Goal: Information Seeking & Learning: Learn about a topic

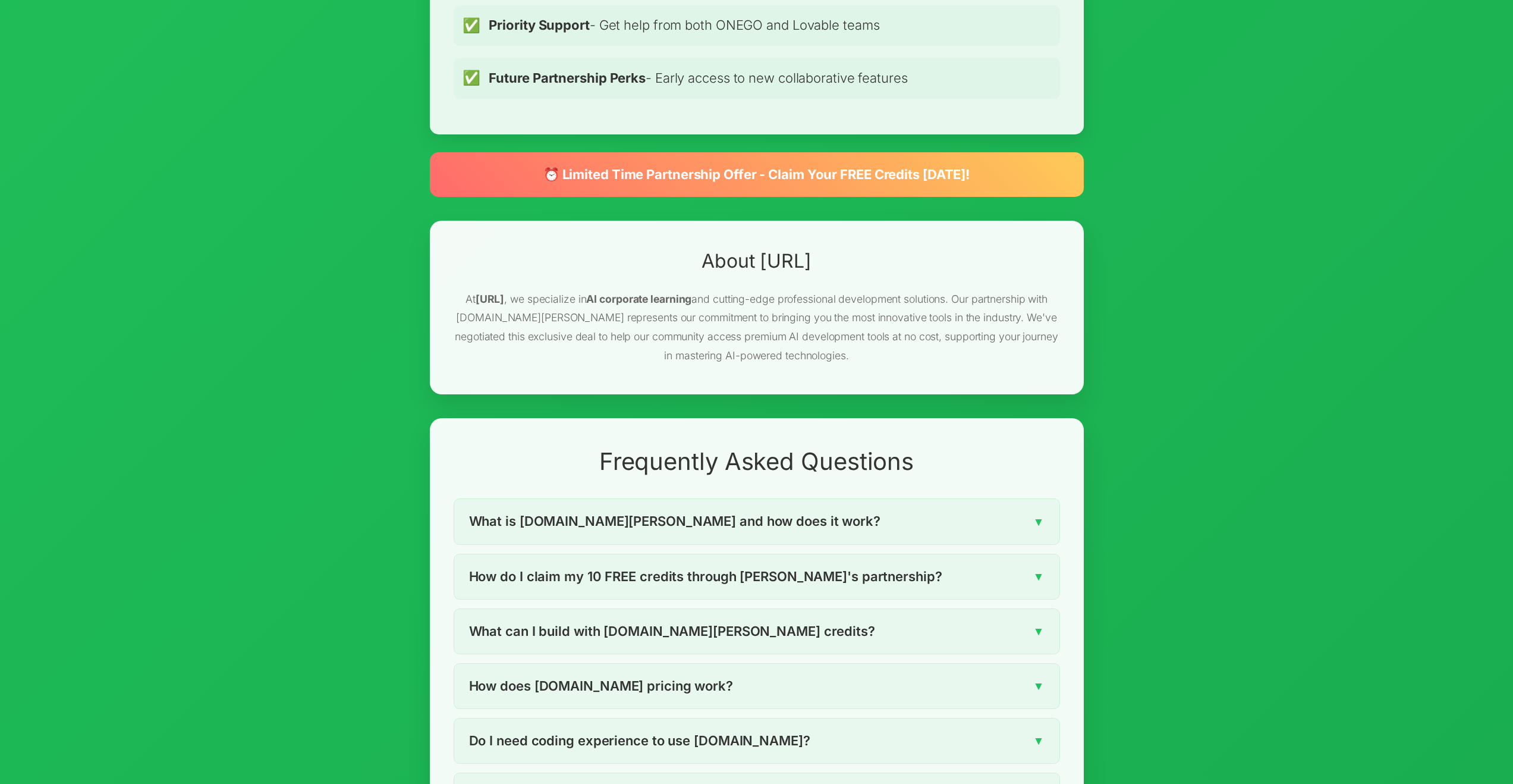
scroll to position [1410, 0]
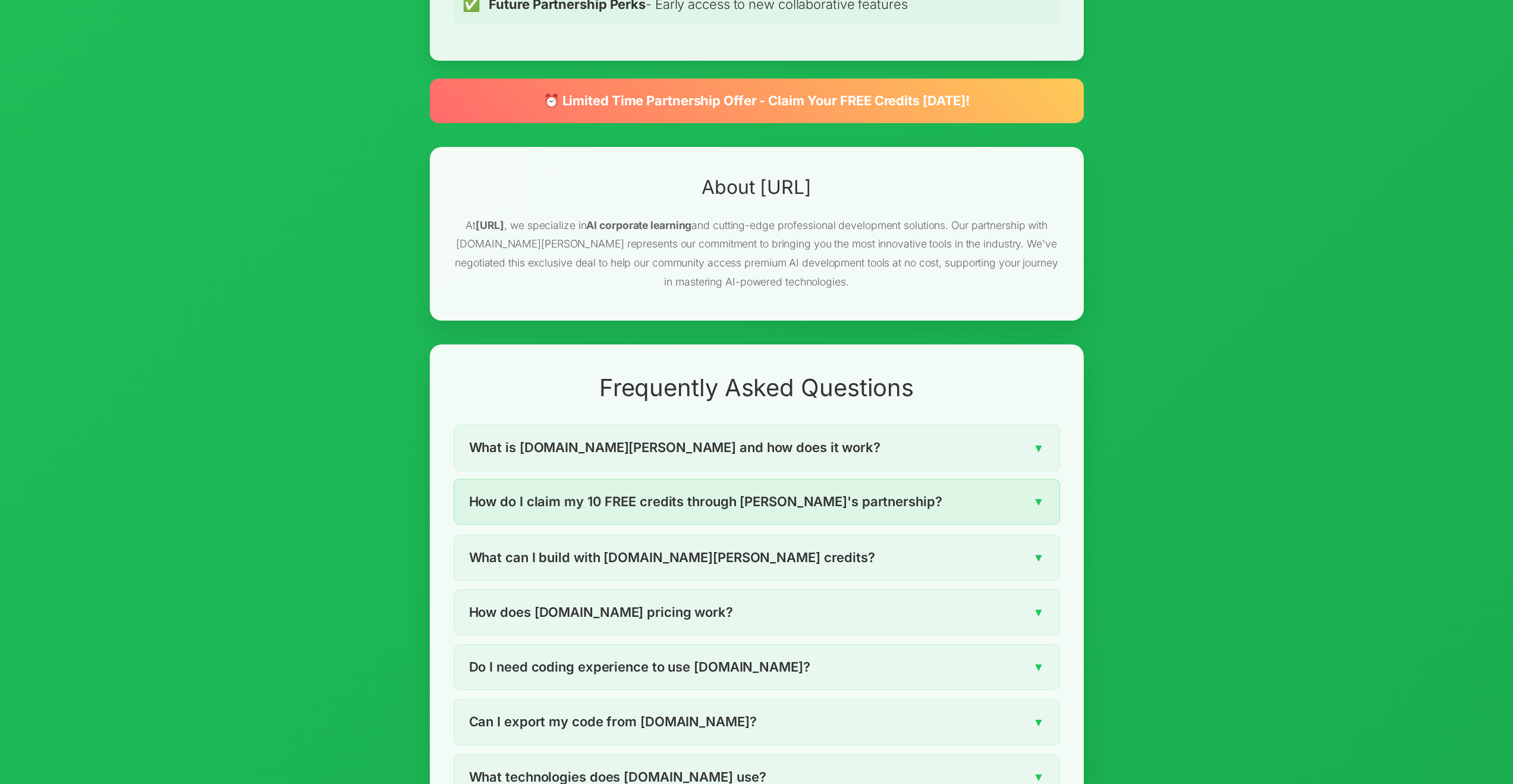
click at [775, 491] on span "How do I claim my 10 FREE credits through [PERSON_NAME]'s partnership?" at bounding box center [705, 501] width 473 height 21
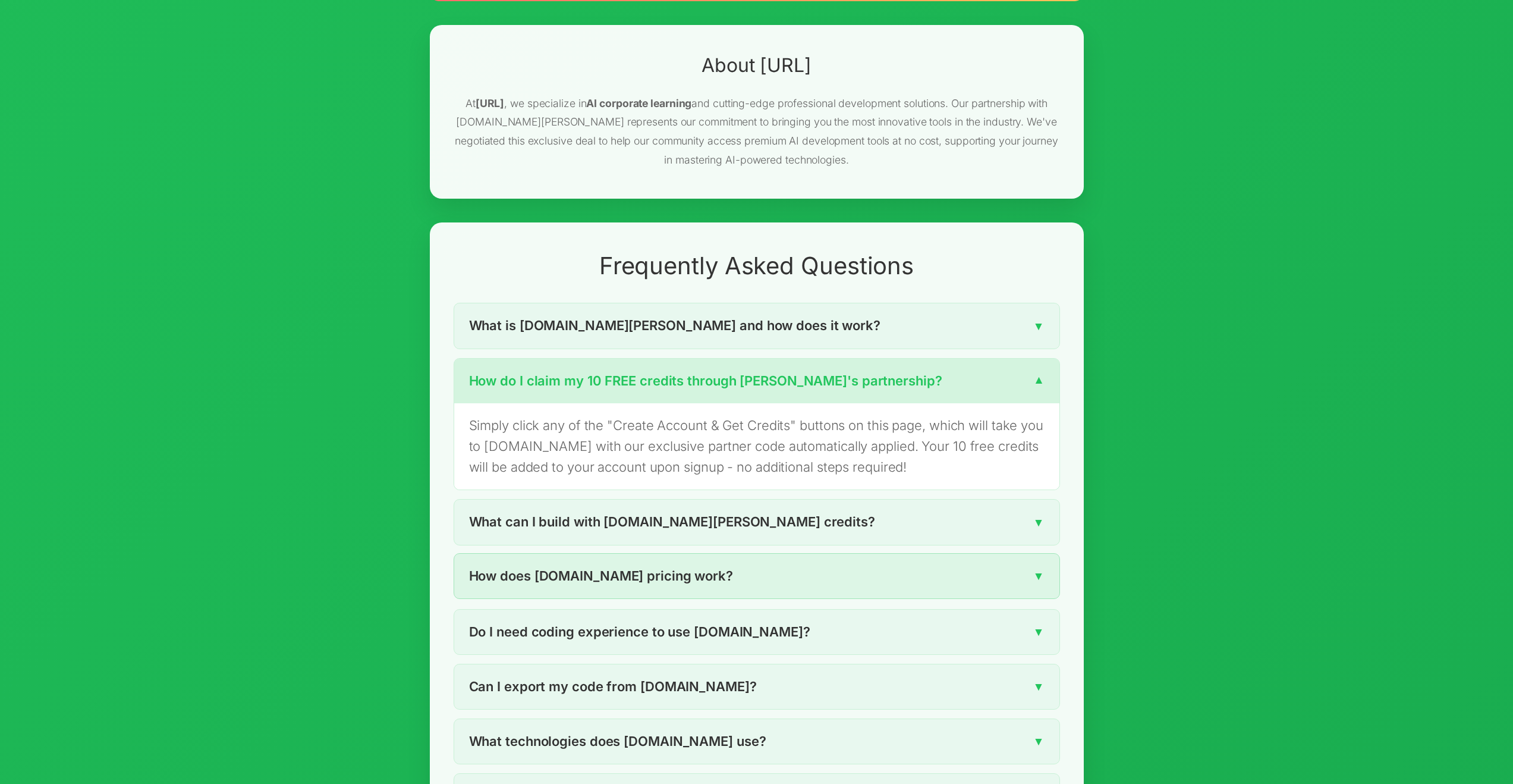
scroll to position [1533, 0]
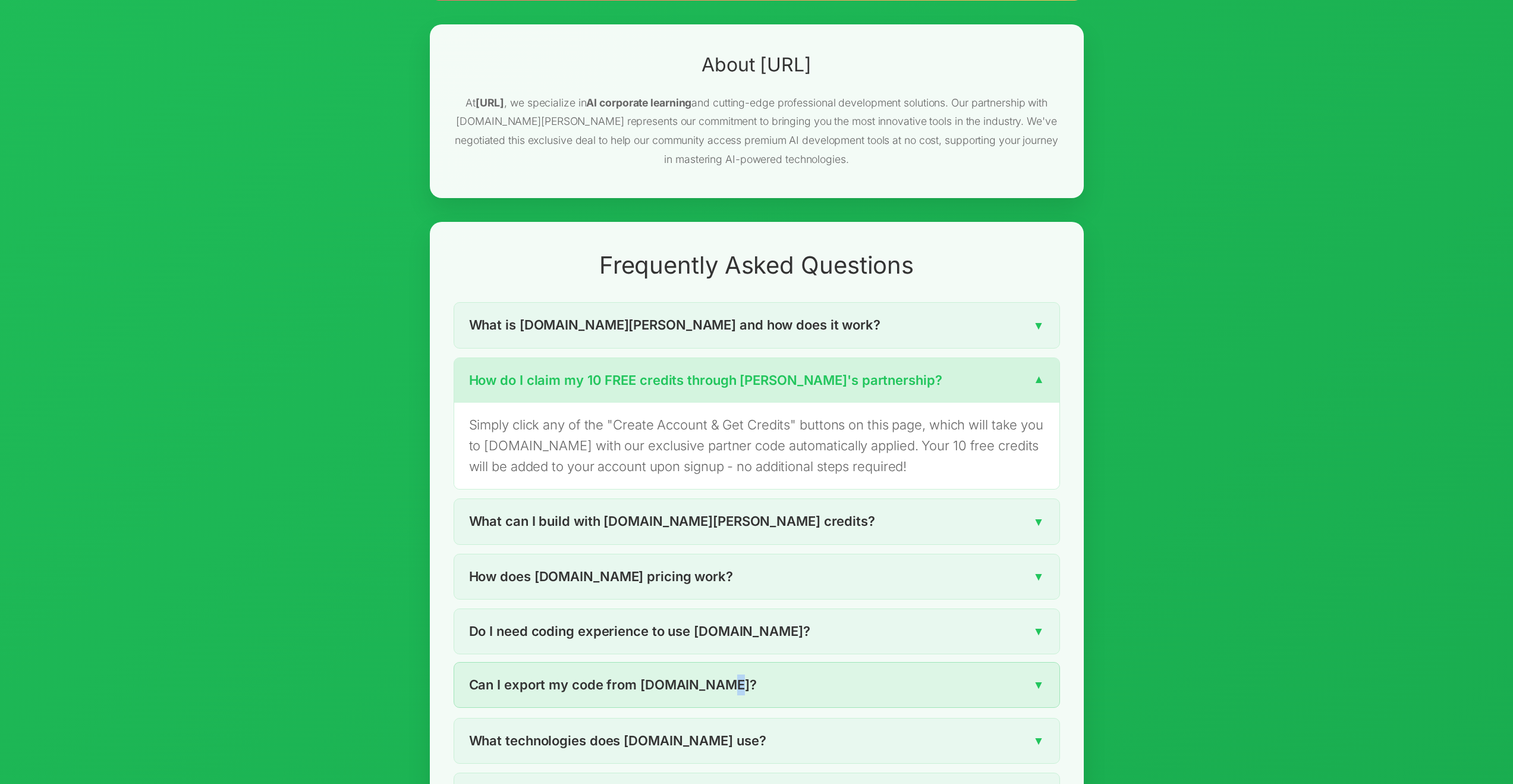
click at [717, 674] on span "Can I export my code from [DOMAIN_NAME]?" at bounding box center [613, 684] width 288 height 21
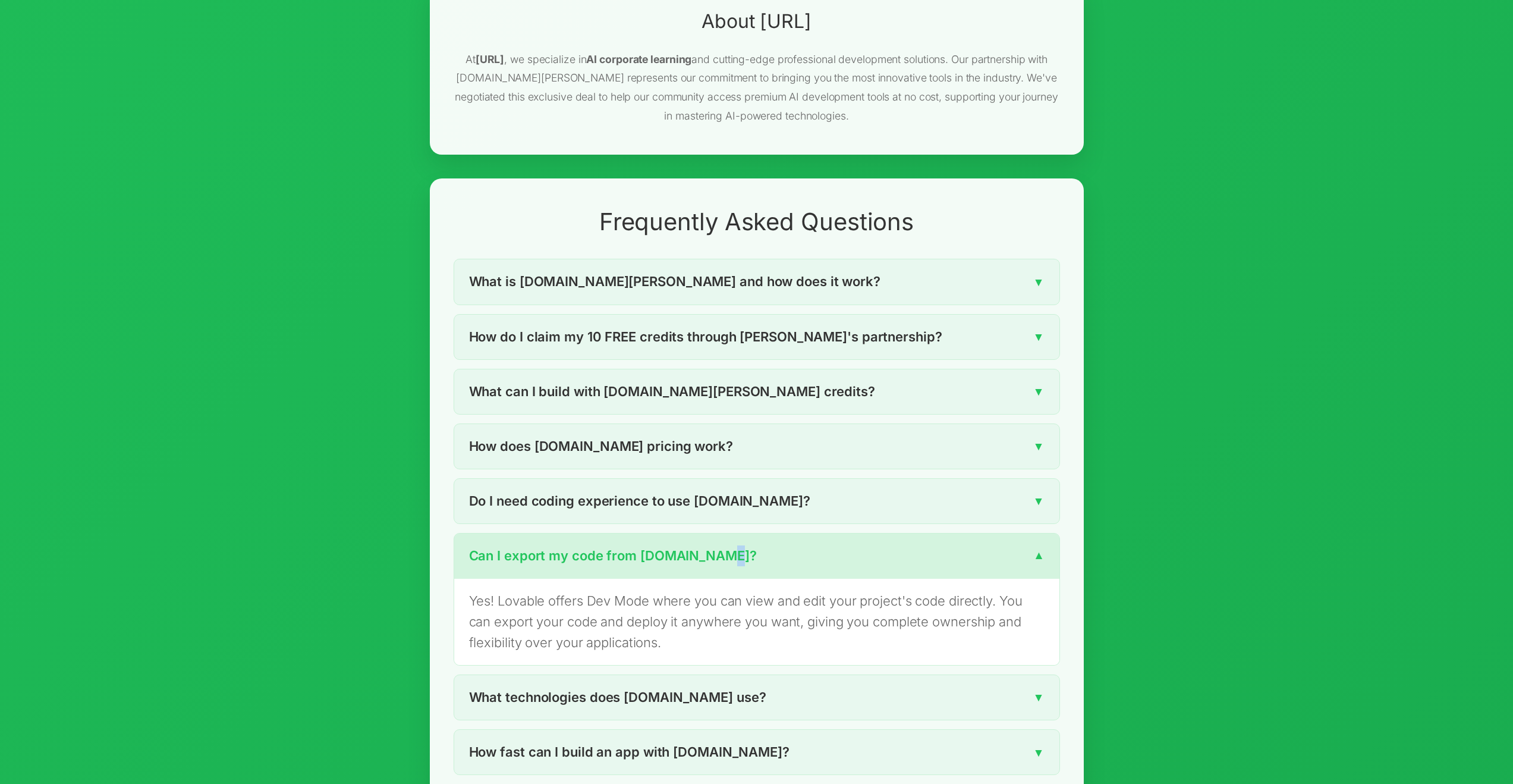
scroll to position [1636, 0]
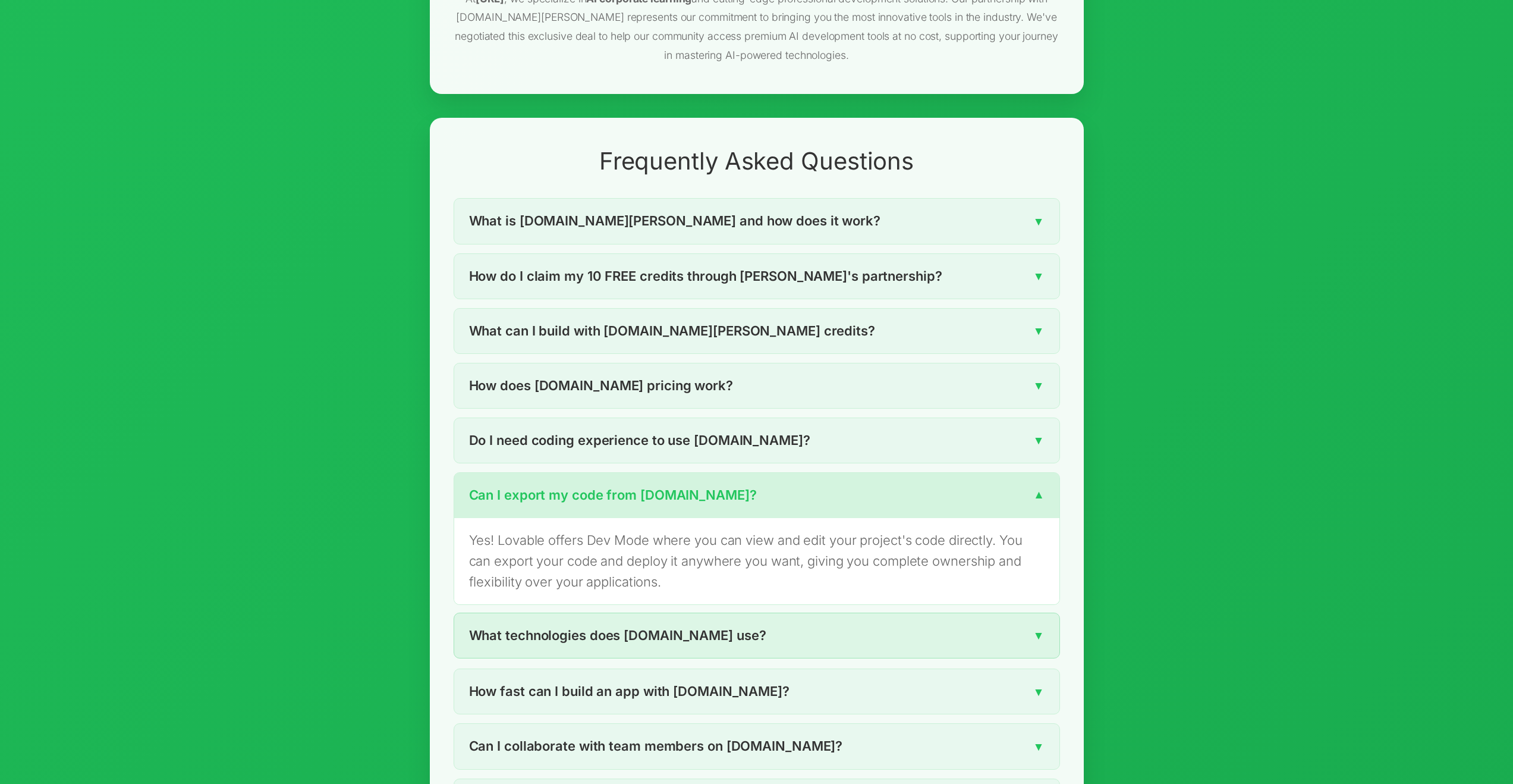
click at [799, 613] on div "What technologies does [DOMAIN_NAME] use? ▼" at bounding box center [756, 634] width 605 height 44
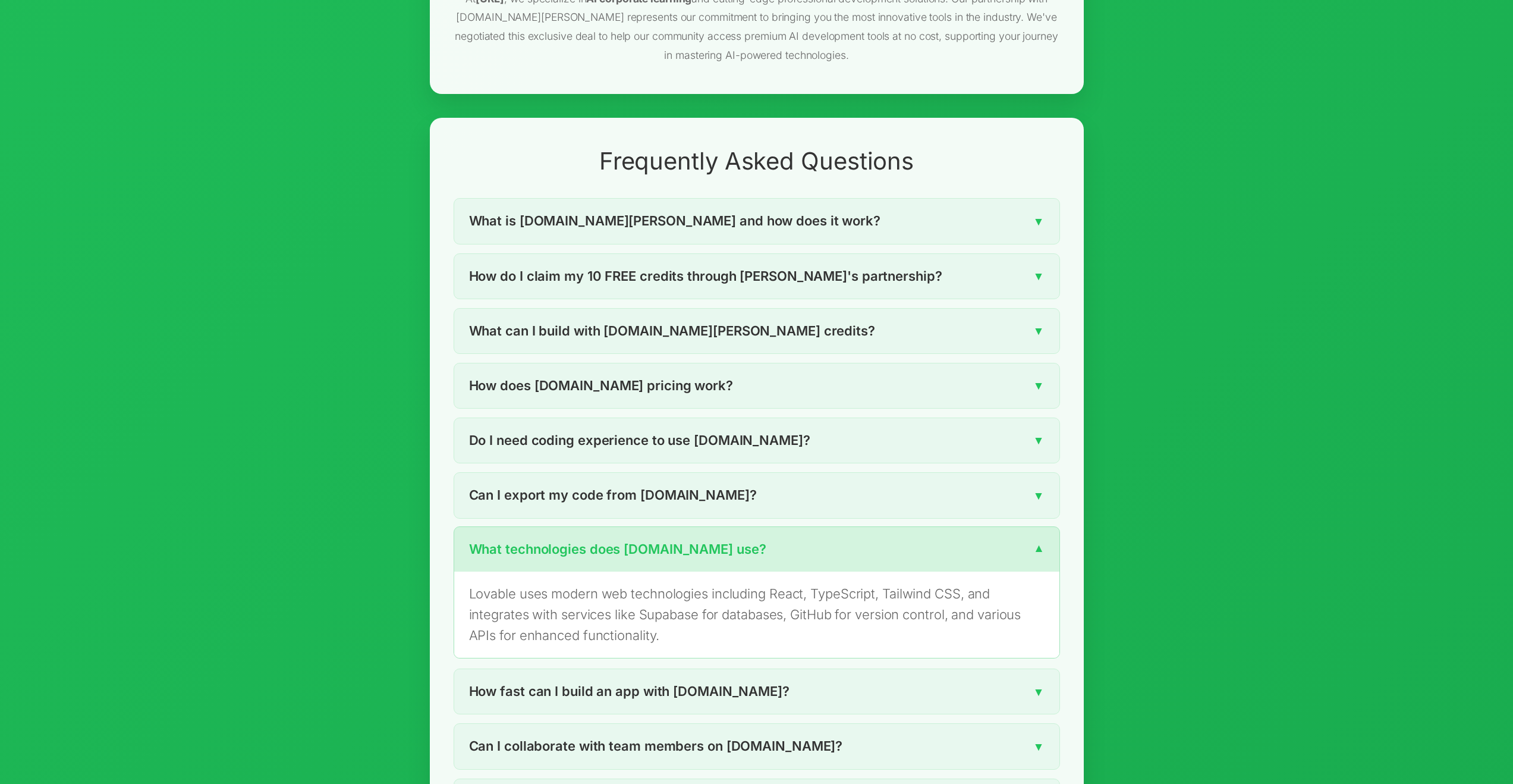
click at [676, 583] on p "Lovable uses modern web technologies including React, TypeScript, Tailwind CSS,…" at bounding box center [756, 615] width 575 height 63
copy p "Supabase"
